Goal: Check status: Verify the current state of an ongoing process or item

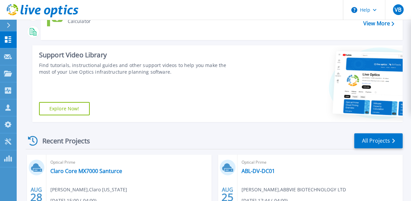
scroll to position [67, 0]
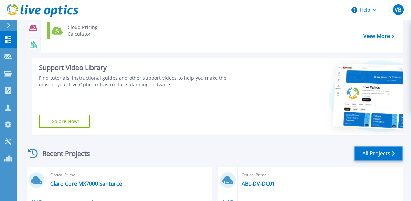
click at [391, 150] on link "All Projects" at bounding box center [378, 153] width 48 height 15
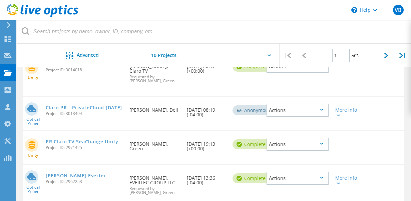
scroll to position [384, 0]
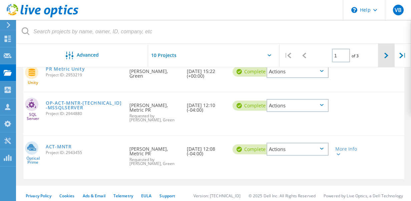
click at [385, 57] on icon at bounding box center [386, 56] width 4 height 6
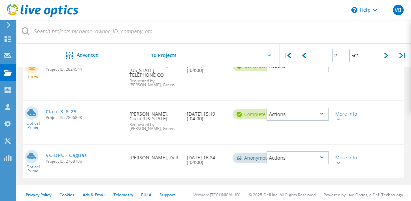
scroll to position [379, 0]
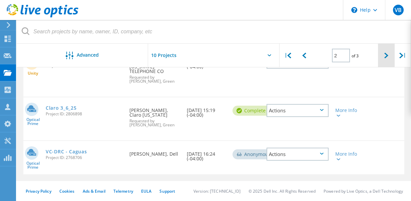
click at [390, 57] on div at bounding box center [386, 56] width 16 height 24
type input "3"
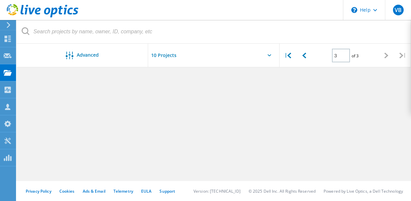
scroll to position [0, 0]
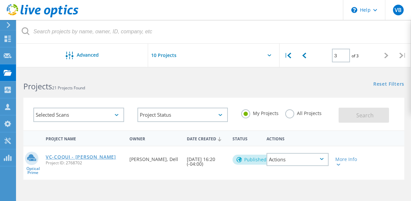
click at [65, 156] on link "VC-COQUI - Hato Rey" at bounding box center [81, 157] width 70 height 5
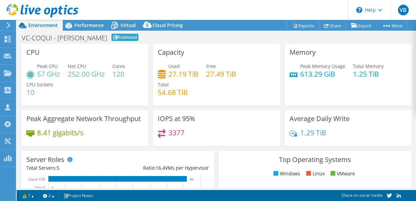
select select "USD"
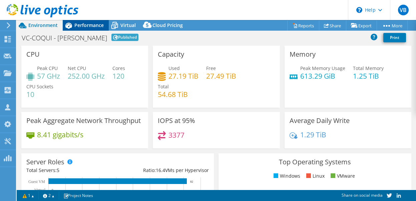
click at [93, 21] on div "Performance" at bounding box center [86, 25] width 46 height 11
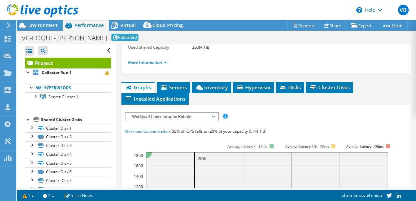
scroll to position [58, 0]
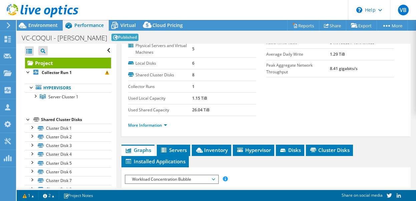
click at [42, 8] on icon at bounding box center [43, 11] width 72 height 14
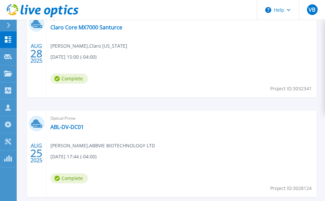
scroll to position [234, 0]
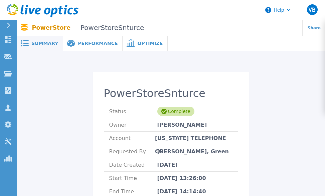
click at [78, 44] on span "Performance" at bounding box center [98, 43] width 40 height 5
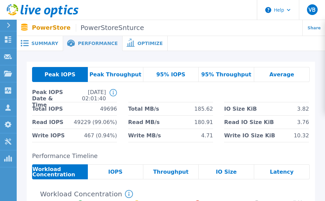
click at [126, 43] on icon at bounding box center [130, 43] width 8 height 8
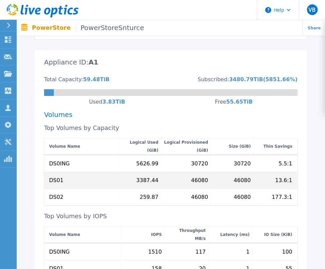
scroll to position [200, 0]
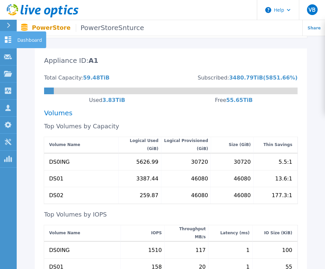
click at [9, 37] on icon at bounding box center [8, 39] width 6 height 6
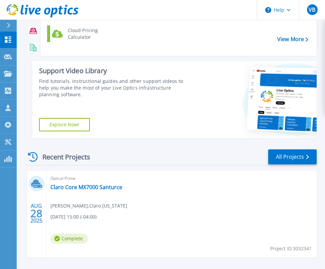
scroll to position [67, 0]
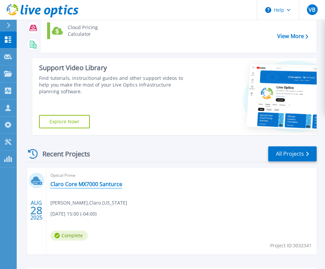
click at [98, 182] on link "Claro Core MX7000 Santurce" at bounding box center [86, 184] width 72 height 7
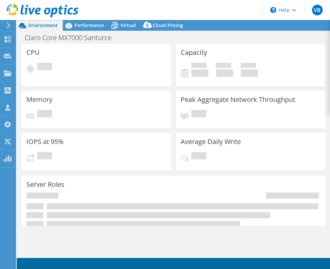
select select "USD"
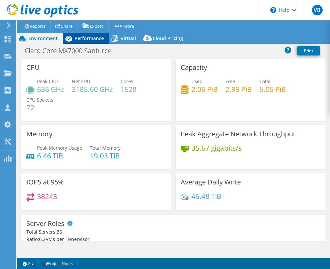
click at [93, 41] on span "Performance" at bounding box center [88, 38] width 29 height 6
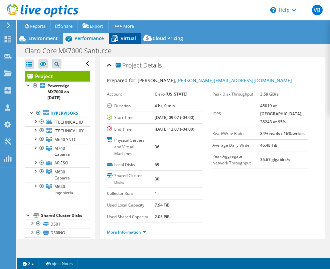
click at [118, 39] on icon at bounding box center [115, 39] width 12 height 12
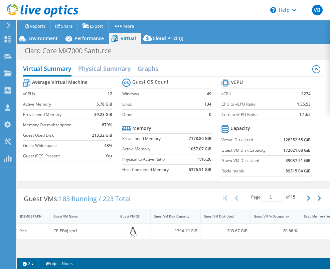
drag, startPoint x: 307, startPoint y: 170, endPoint x: 220, endPoint y: 134, distance: 94.6
click at [221, 134] on section "vCPU vCPU 2274 CPU to vCPU Ratio 1:35.53 Core to vCPU Ratio 1:1.65 Capacity Vir…" at bounding box center [270, 128] width 99 height 102
